Goal: Information Seeking & Learning: Learn about a topic

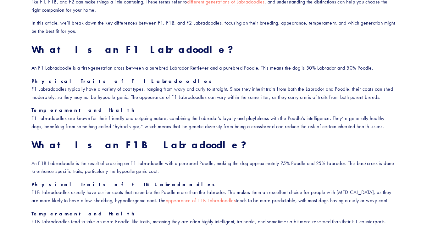
scroll to position [534, 0]
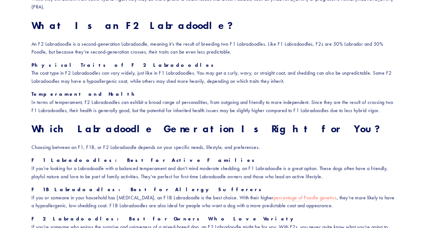
click at [216, 122] on strong "Which Labradoodle Generation Is Right for You?" at bounding box center [207, 128] width 352 height 12
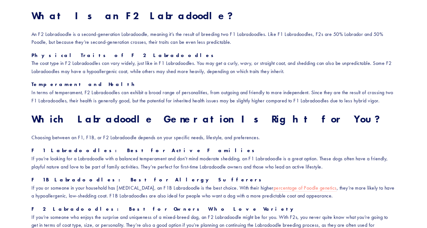
scroll to position [545, 0]
drag, startPoint x: 349, startPoint y: 161, endPoint x: 348, endPoint y: 157, distance: 4.4
click at [348, 157] on p "F1 Labradoodles: Best for Active Families If you’re looking for a Labradoodle w…" at bounding box center [213, 158] width 364 height 24
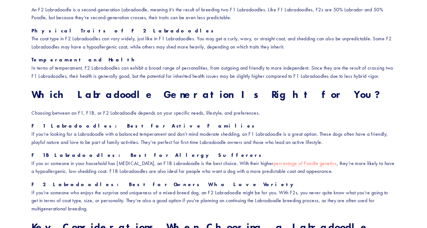
scroll to position [568, 0]
drag, startPoint x: 333, startPoint y: 198, endPoint x: 333, endPoint y: 178, distance: 20.1
click at [333, 180] on p "F2 Labradoodles: Best for Owners Who Love Variety If you’re someone who enjoys …" at bounding box center [213, 196] width 364 height 32
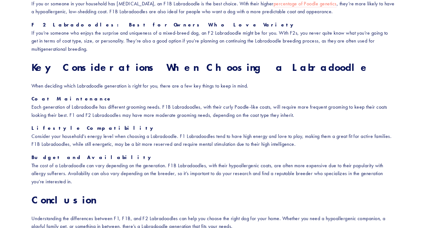
scroll to position [729, 0]
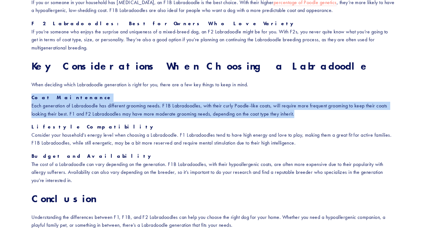
drag, startPoint x: 111, startPoint y: 114, endPoint x: 111, endPoint y: 93, distance: 21.1
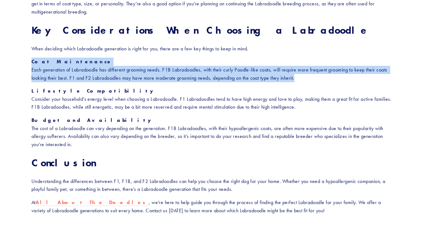
scroll to position [769, 0]
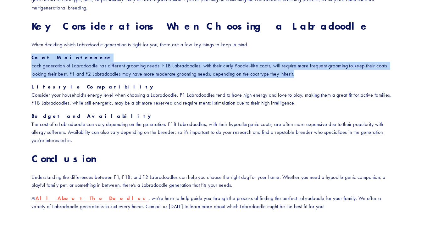
drag, startPoint x: 111, startPoint y: 96, endPoint x: 111, endPoint y: 132, distance: 36.5
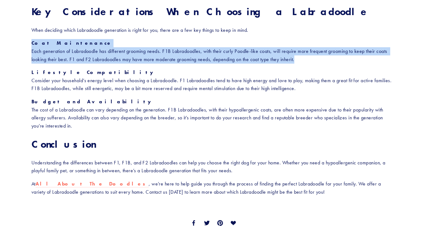
scroll to position [791, 0]
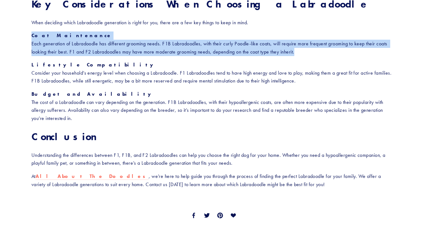
click at [111, 132] on h2 "Conclusion" at bounding box center [213, 136] width 364 height 12
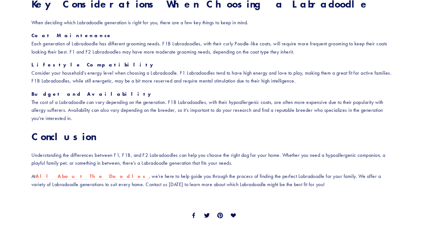
drag, startPoint x: 123, startPoint y: 107, endPoint x: 123, endPoint y: 52, distance: 54.7
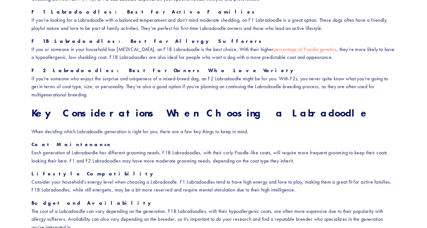
scroll to position [681, 0]
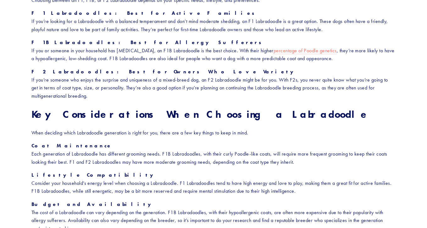
click at [146, 108] on strong "Key Considerations When Choosing a Labradoodle" at bounding box center [200, 114] width 338 height 12
